Goal: Information Seeking & Learning: Learn about a topic

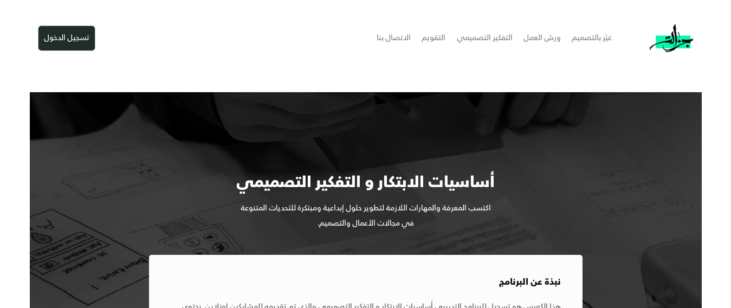
click at [77, 38] on button "تسجيل الدخول" at bounding box center [66, 38] width 56 height 24
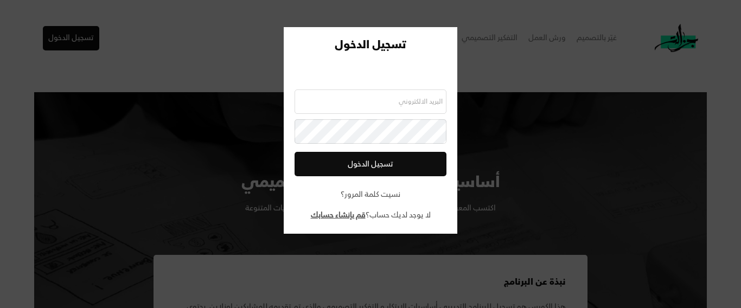
click at [332, 213] on u "قم بإنشاء حسابك" at bounding box center [338, 215] width 55 height 12
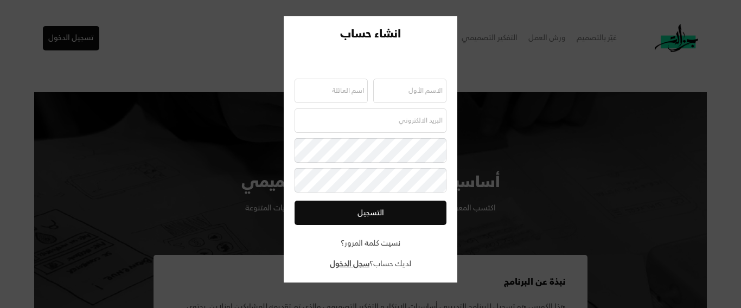
click at [208, 71] on div at bounding box center [370, 154] width 741 height 308
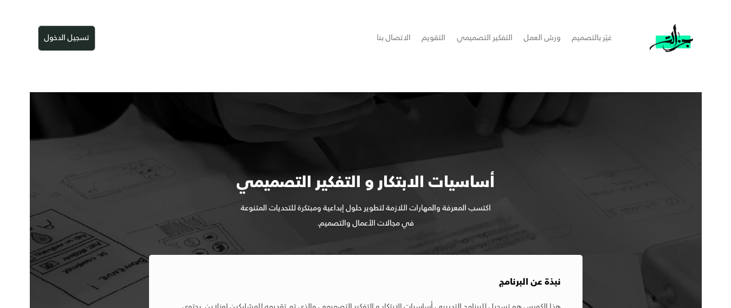
click at [77, 42] on button "تسجيل الدخول" at bounding box center [66, 38] width 56 height 24
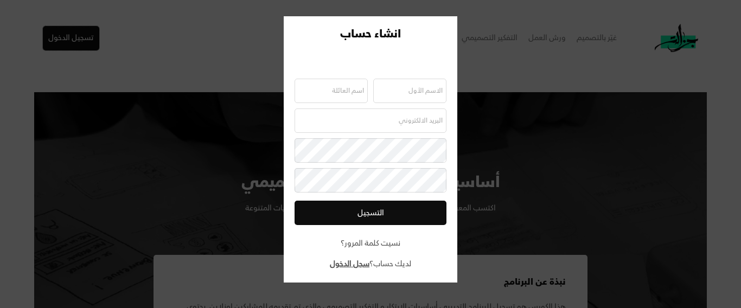
click at [220, 63] on div at bounding box center [370, 154] width 741 height 308
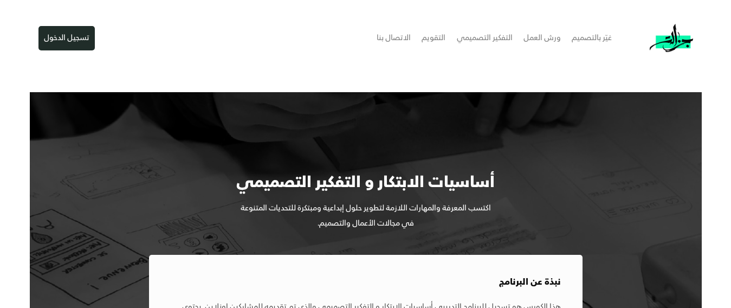
click at [74, 33] on button "تسجيل الدخول" at bounding box center [66, 38] width 56 height 24
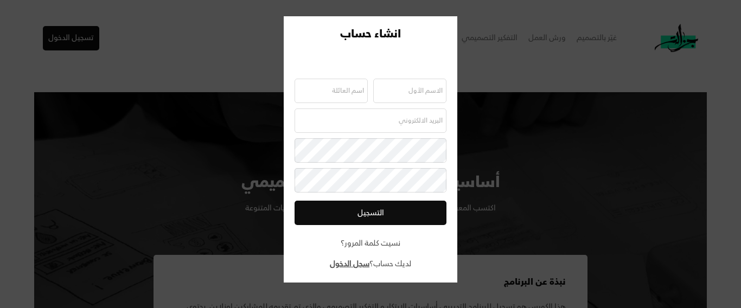
click at [176, 42] on div at bounding box center [370, 154] width 741 height 308
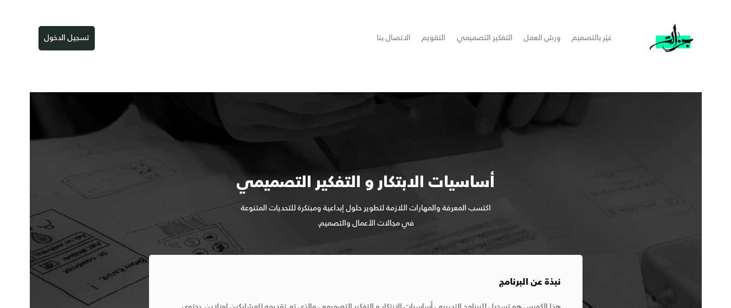
click at [72, 40] on button "تسجيل الدخول" at bounding box center [66, 38] width 56 height 24
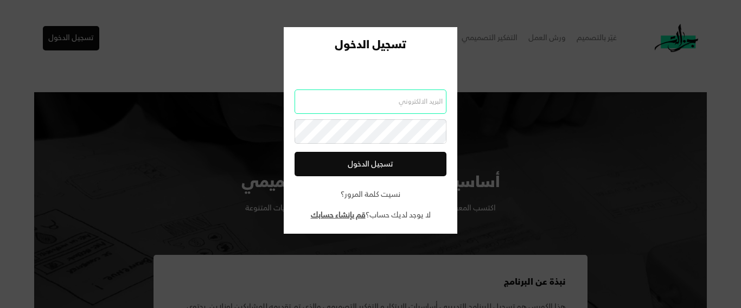
click at [394, 104] on input "email" at bounding box center [370, 101] width 152 height 24
paste input "vip96asd@gmail.com"
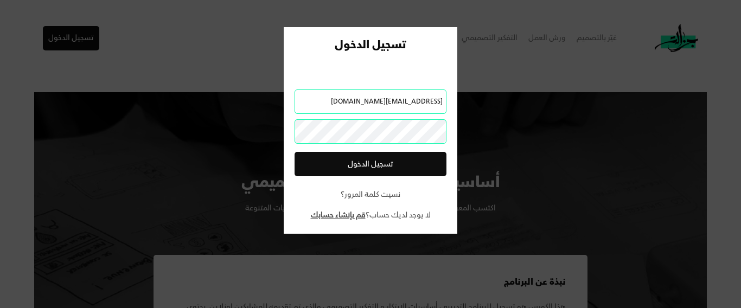
type input "vip96asd@gmail.com"
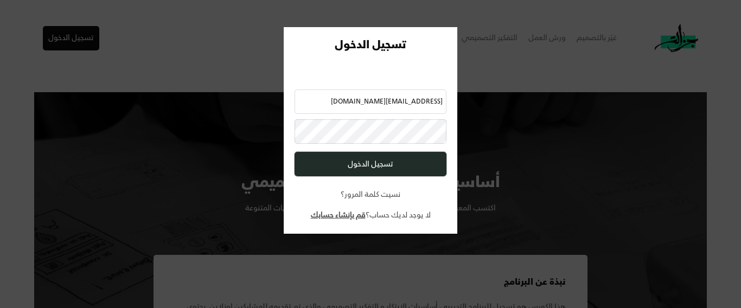
click at [382, 163] on button "تسجيل الدخول" at bounding box center [370, 164] width 152 height 24
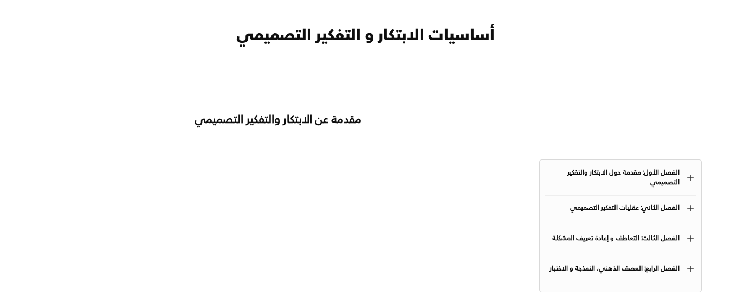
scroll to position [68, 0]
click at [650, 176] on div "الفصل الأول: مقدمة حول الابتكار والتفكير التصميمي" at bounding box center [612, 179] width 134 height 20
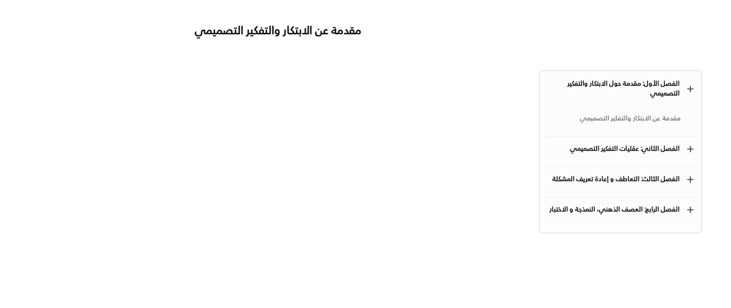
scroll to position [177, 0]
